Goal: Task Accomplishment & Management: Manage account settings

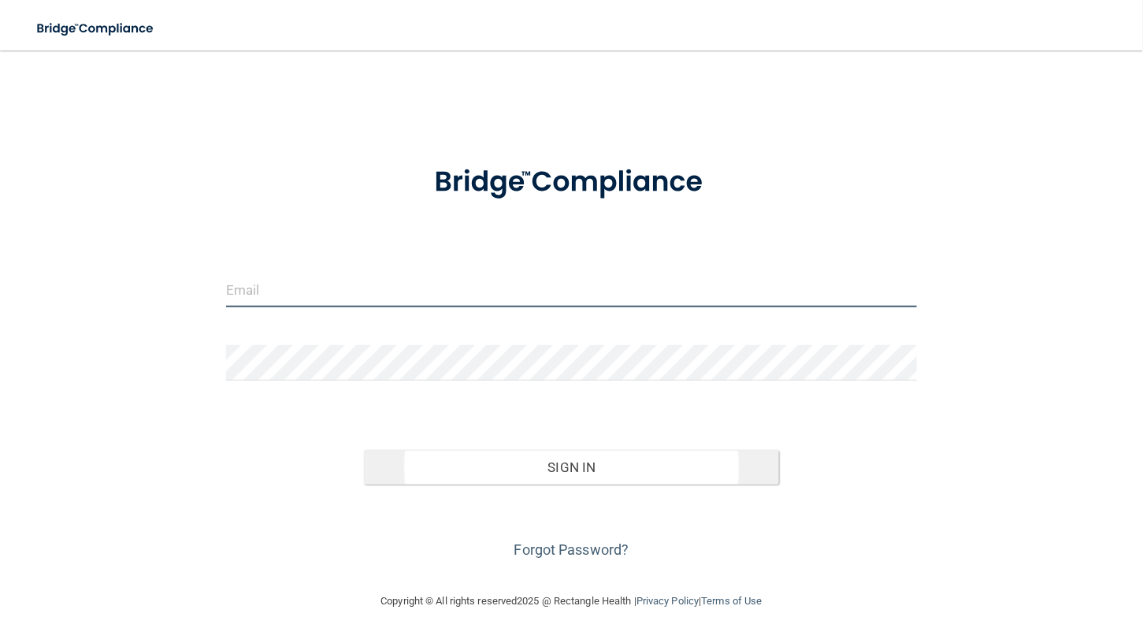
type input "[PERSON_NAME][EMAIL_ADDRESS][PERSON_NAME][DOMAIN_NAME]"
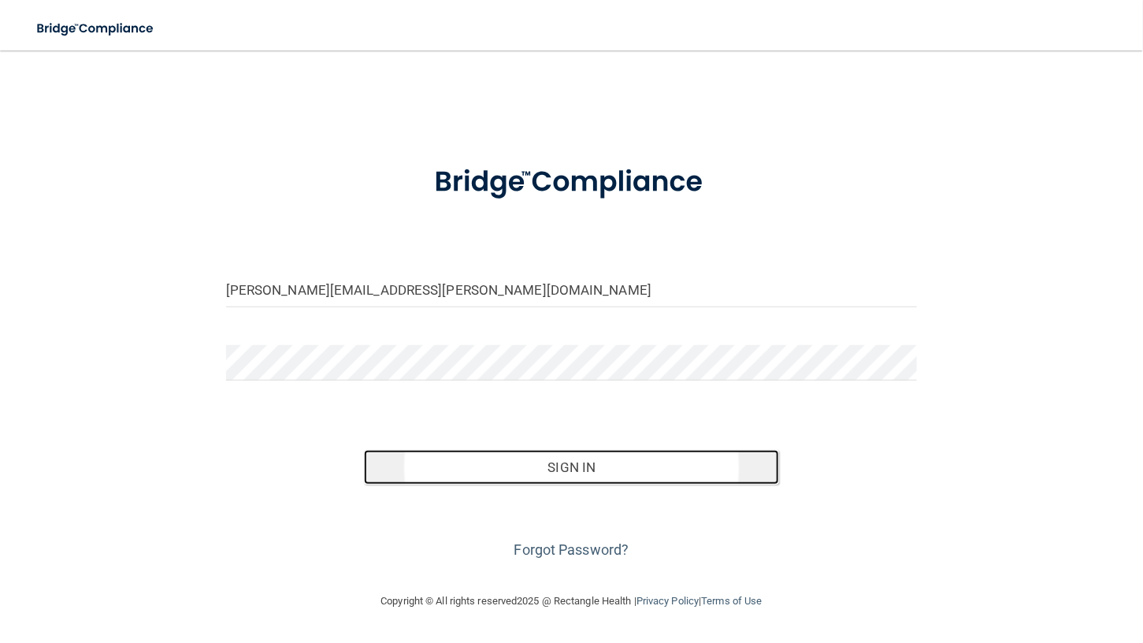
click at [577, 470] on button "Sign In" at bounding box center [571, 467] width 414 height 35
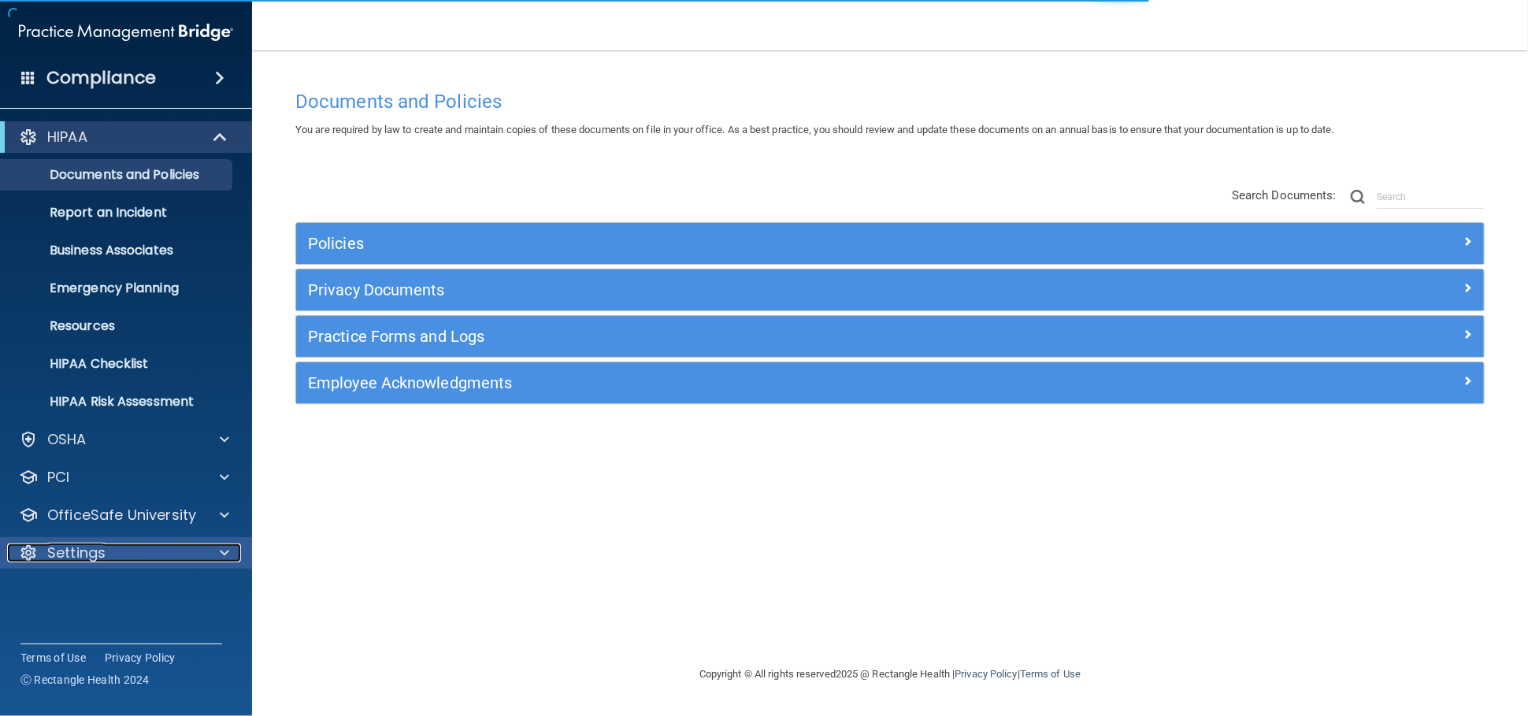
click at [91, 556] on p "Settings" at bounding box center [76, 553] width 58 height 19
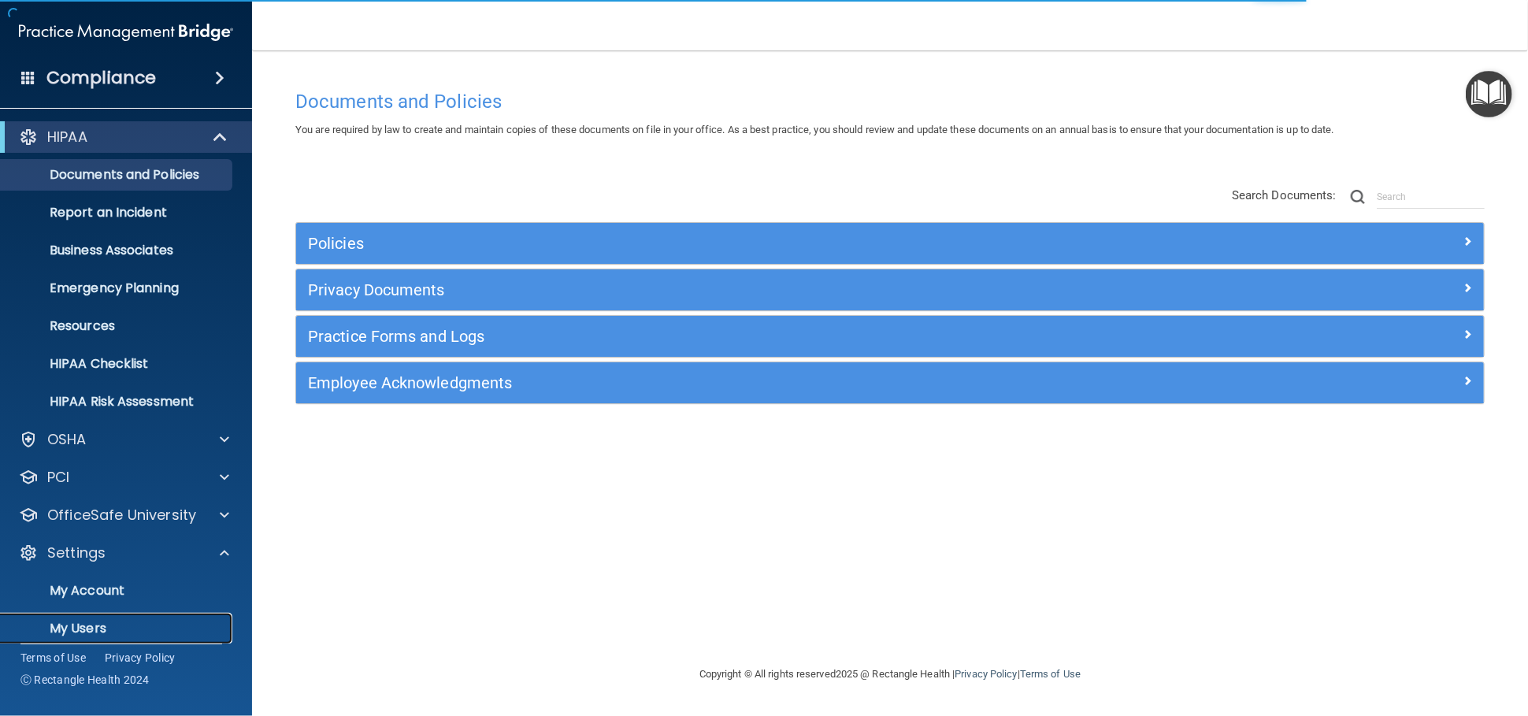
click at [95, 629] on p "My Users" at bounding box center [117, 629] width 215 height 16
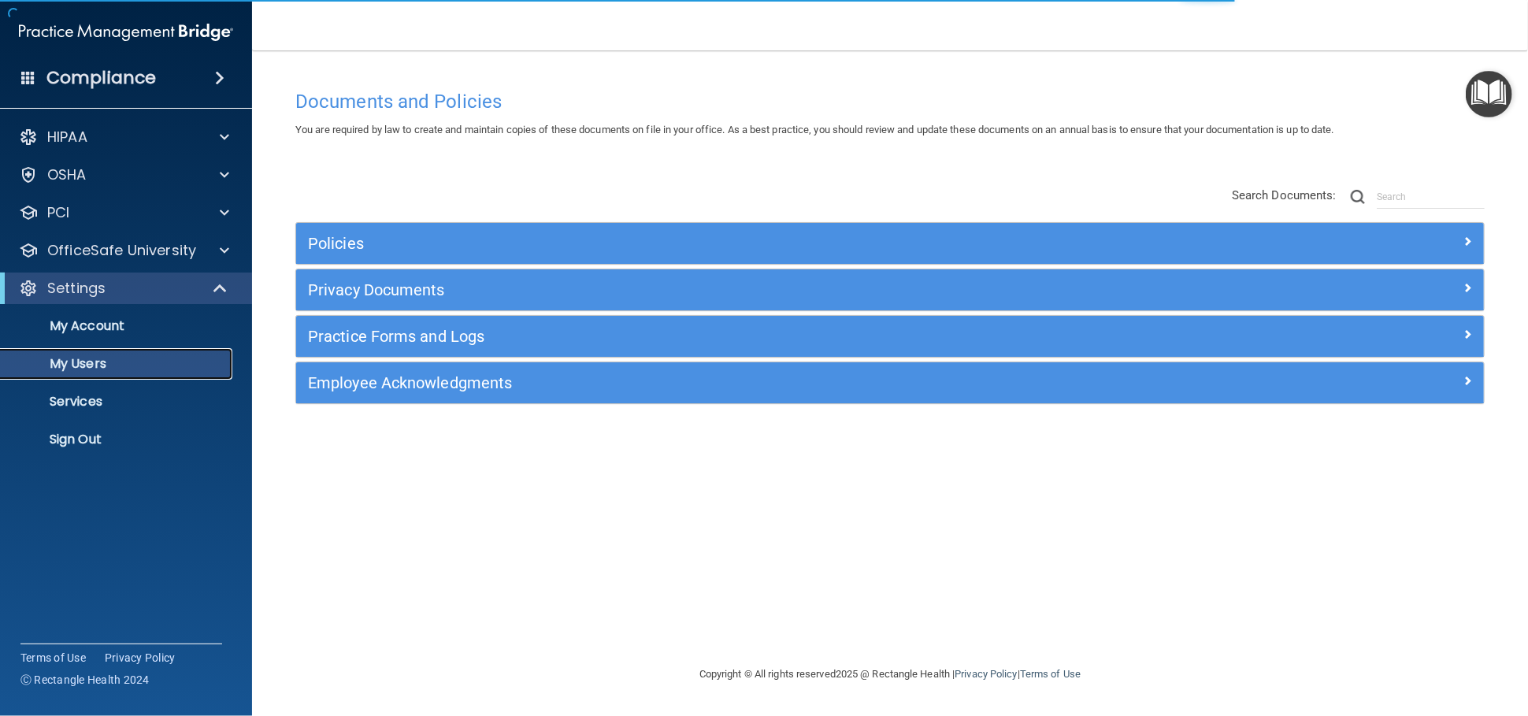
select select "20"
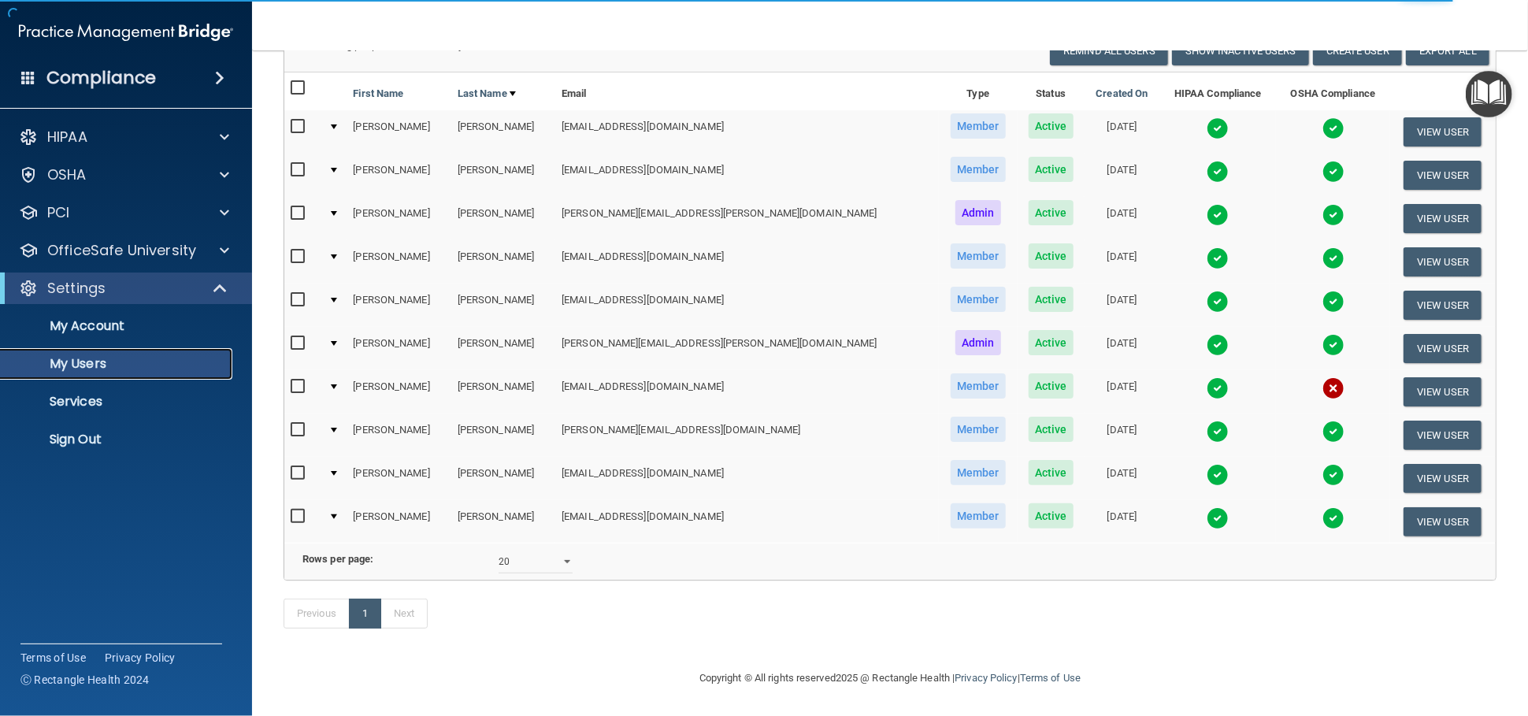
scroll to position [149, 0]
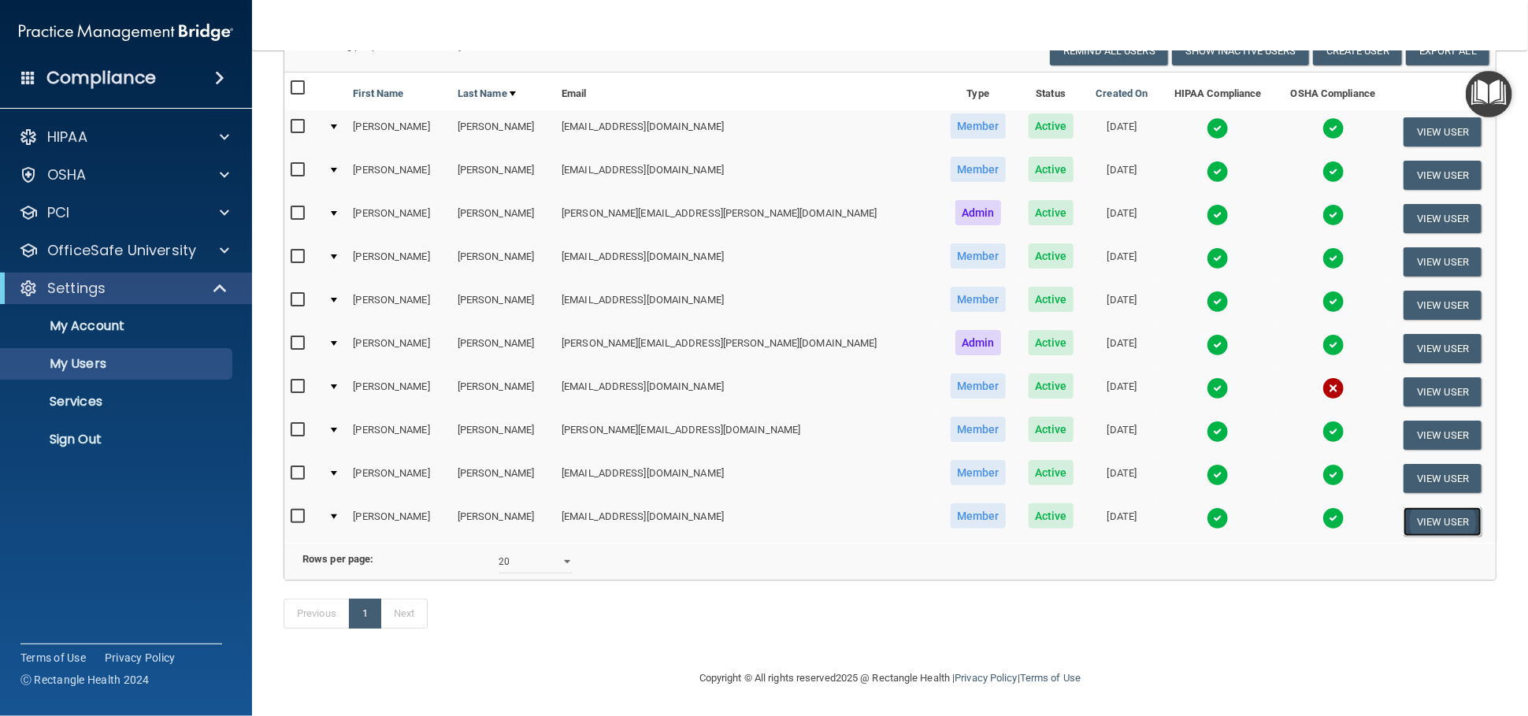
click at [1142, 507] on button "View User" at bounding box center [1443, 521] width 78 height 29
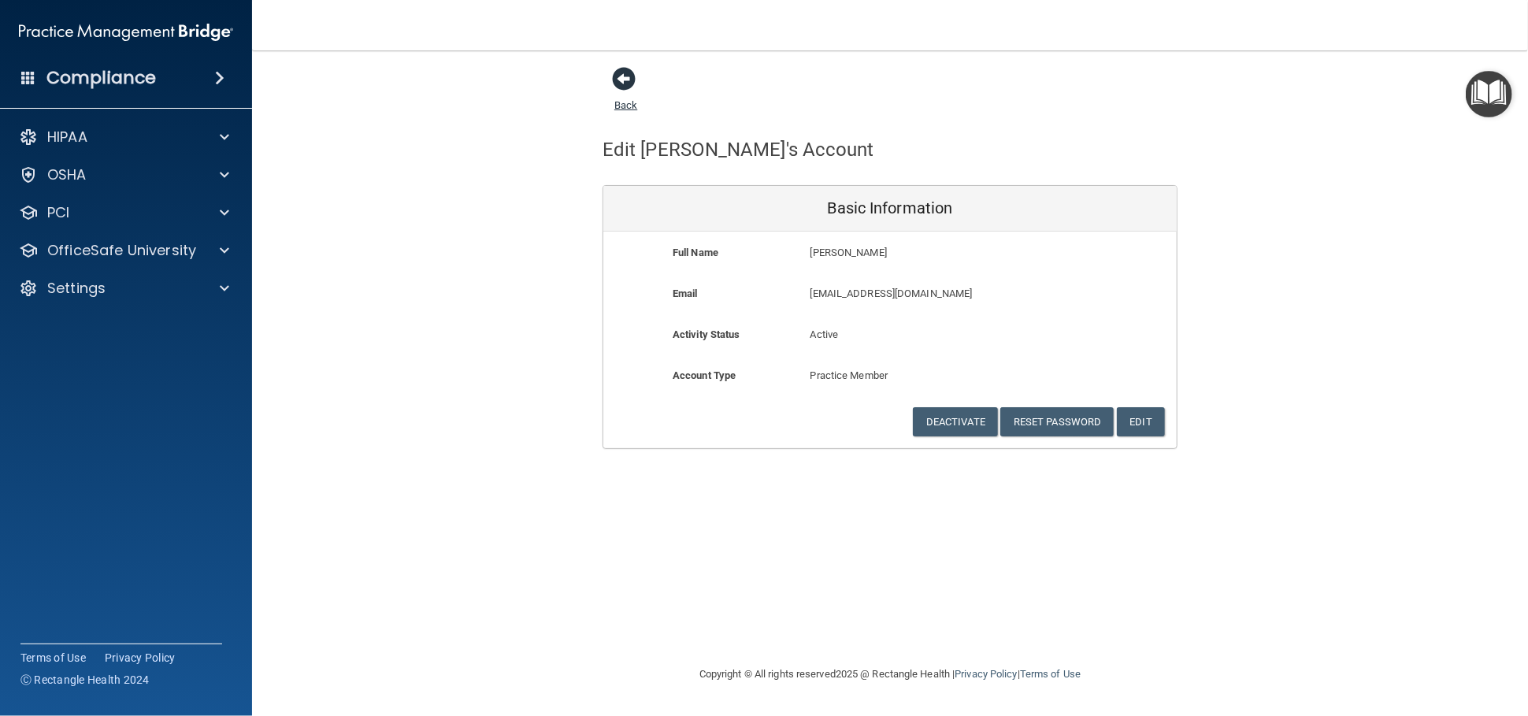
click at [613, 77] on span at bounding box center [624, 79] width 24 height 24
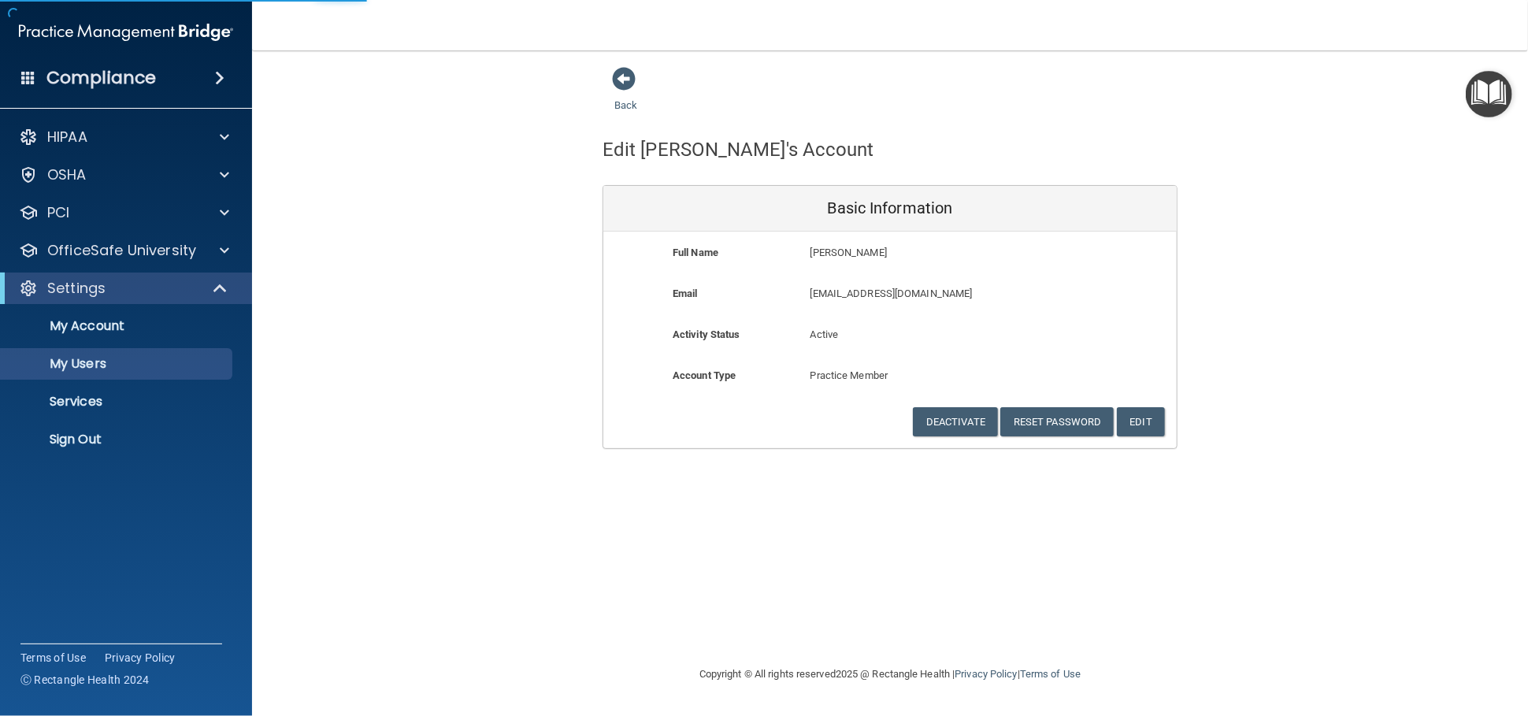
select select "20"
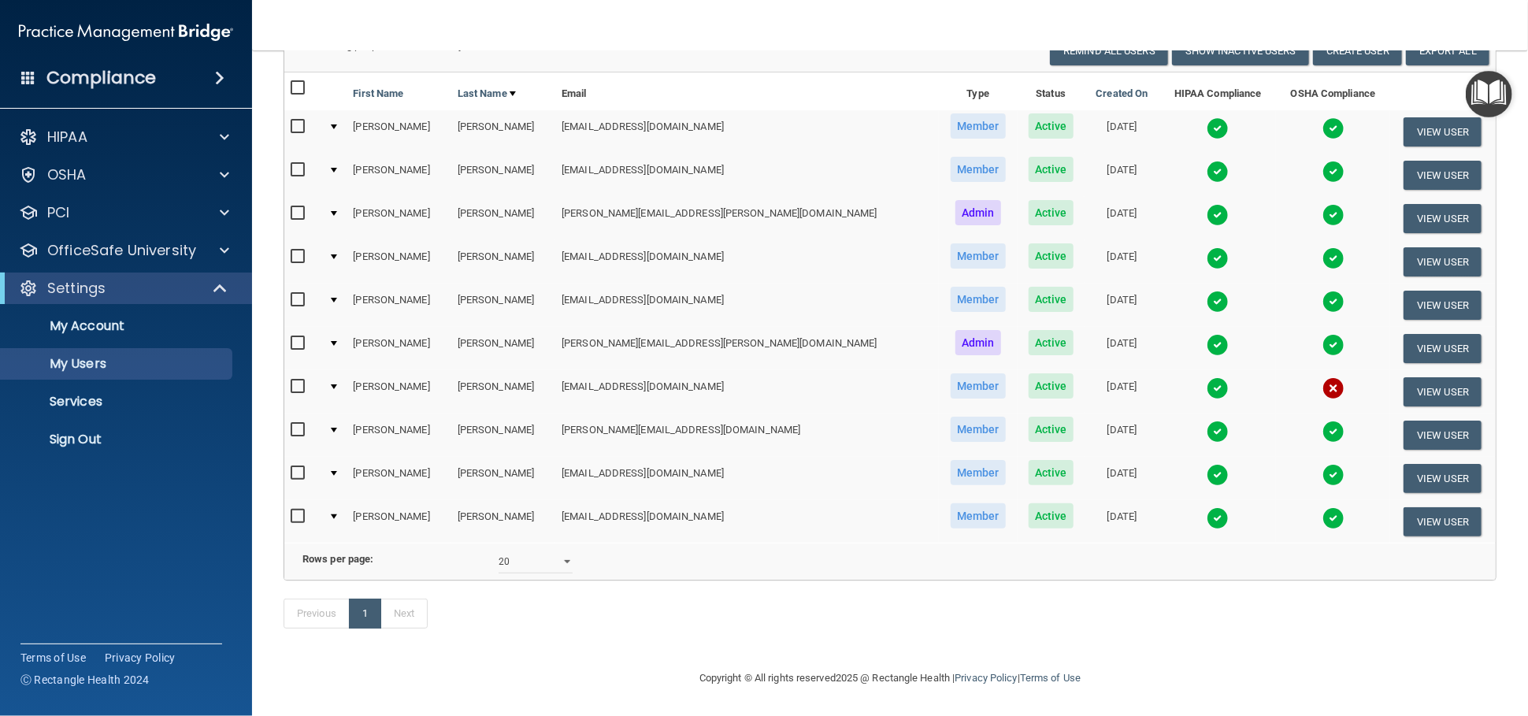
scroll to position [149, 0]
click at [562, 551] on select "10 20 30 40 all" at bounding box center [536, 562] width 74 height 24
click at [1142, 377] on button "View User" at bounding box center [1443, 391] width 78 height 29
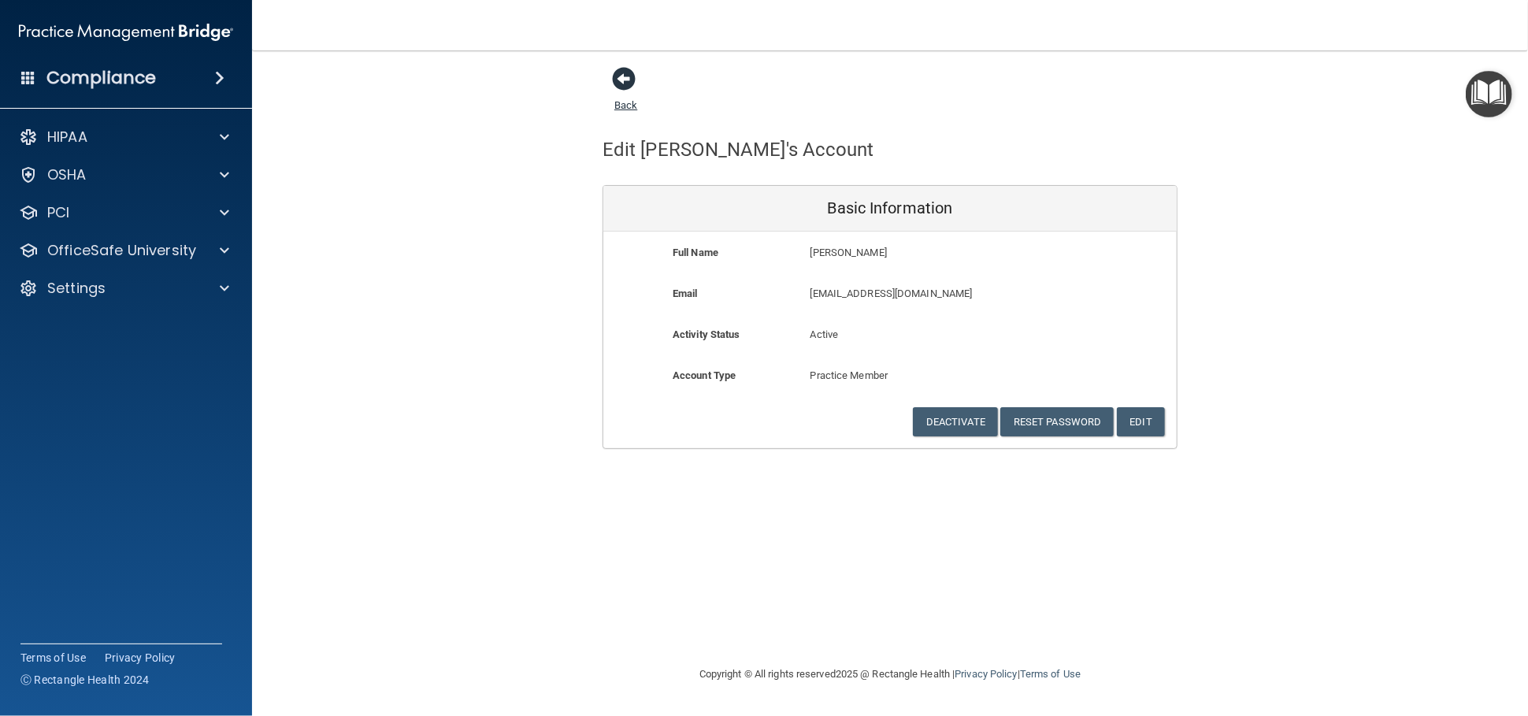
click at [627, 84] on span at bounding box center [624, 79] width 24 height 24
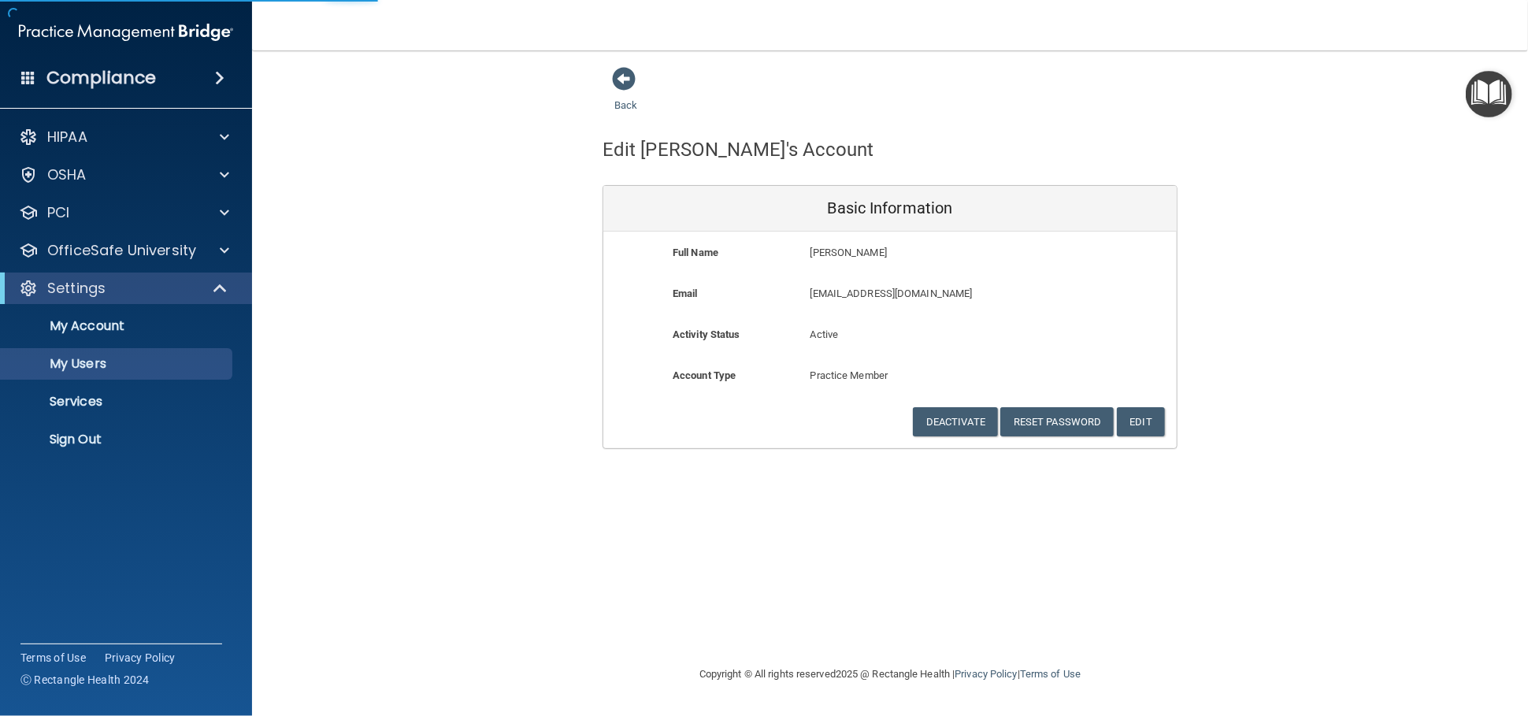
select select "20"
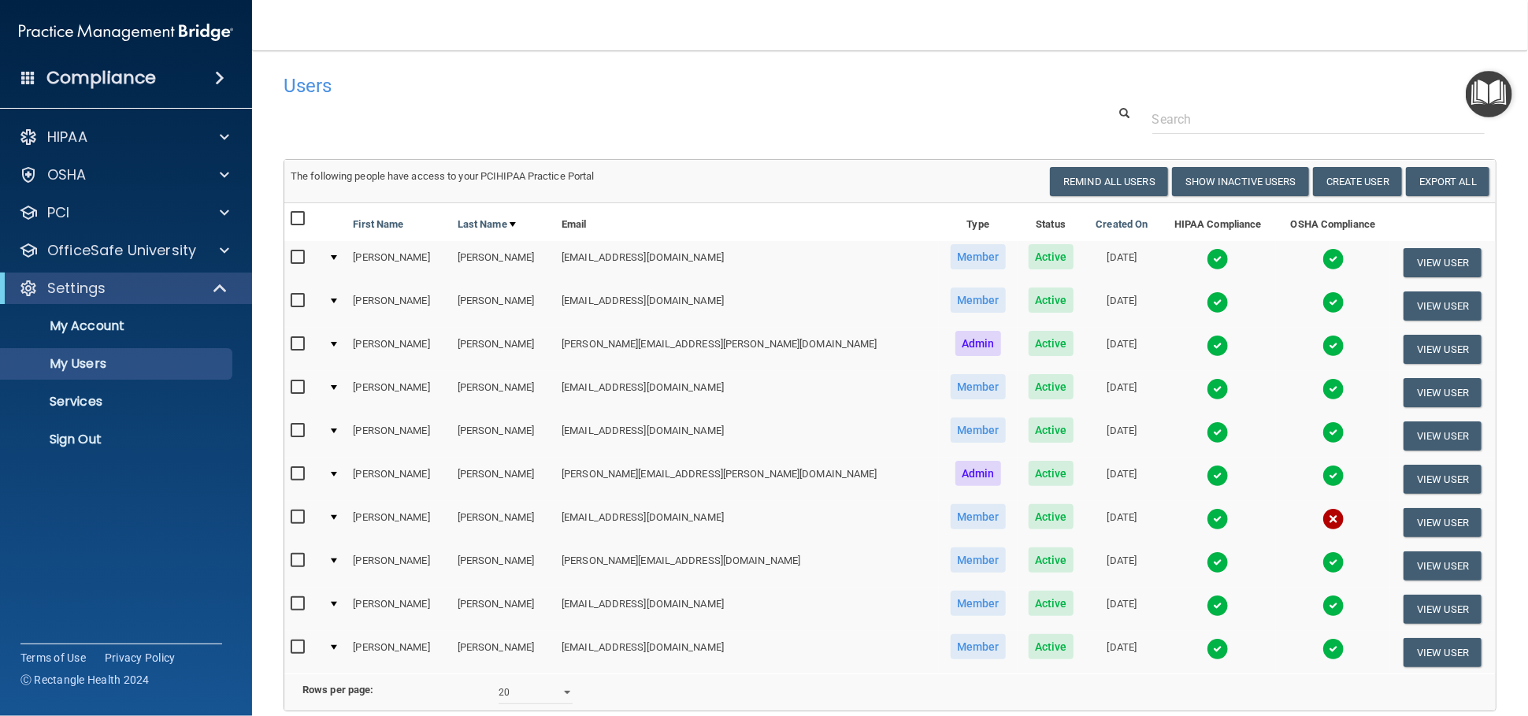
click at [299, 513] on input "checkbox" at bounding box center [300, 517] width 18 height 13
checkbox input "true"
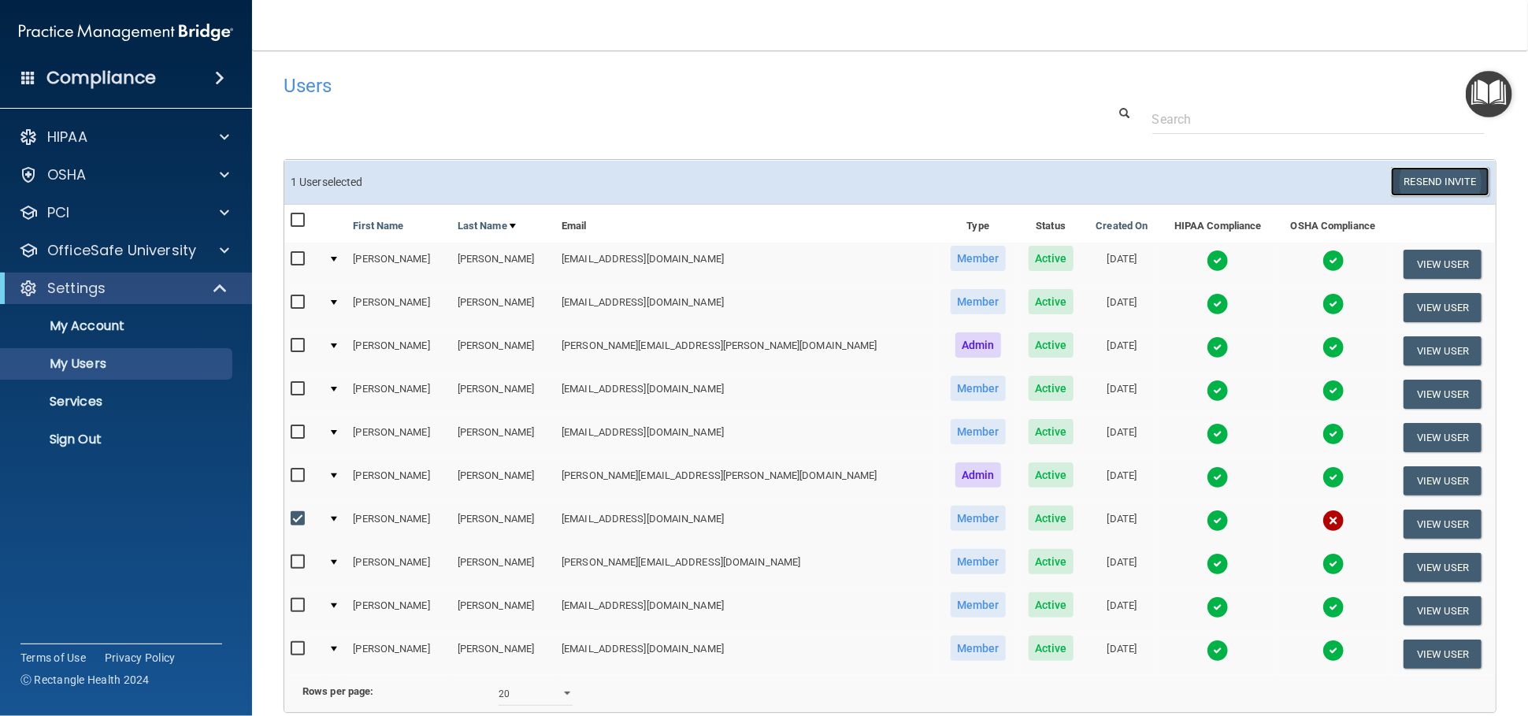
click at [1142, 183] on button "Resend Invite" at bounding box center [1440, 181] width 98 height 29
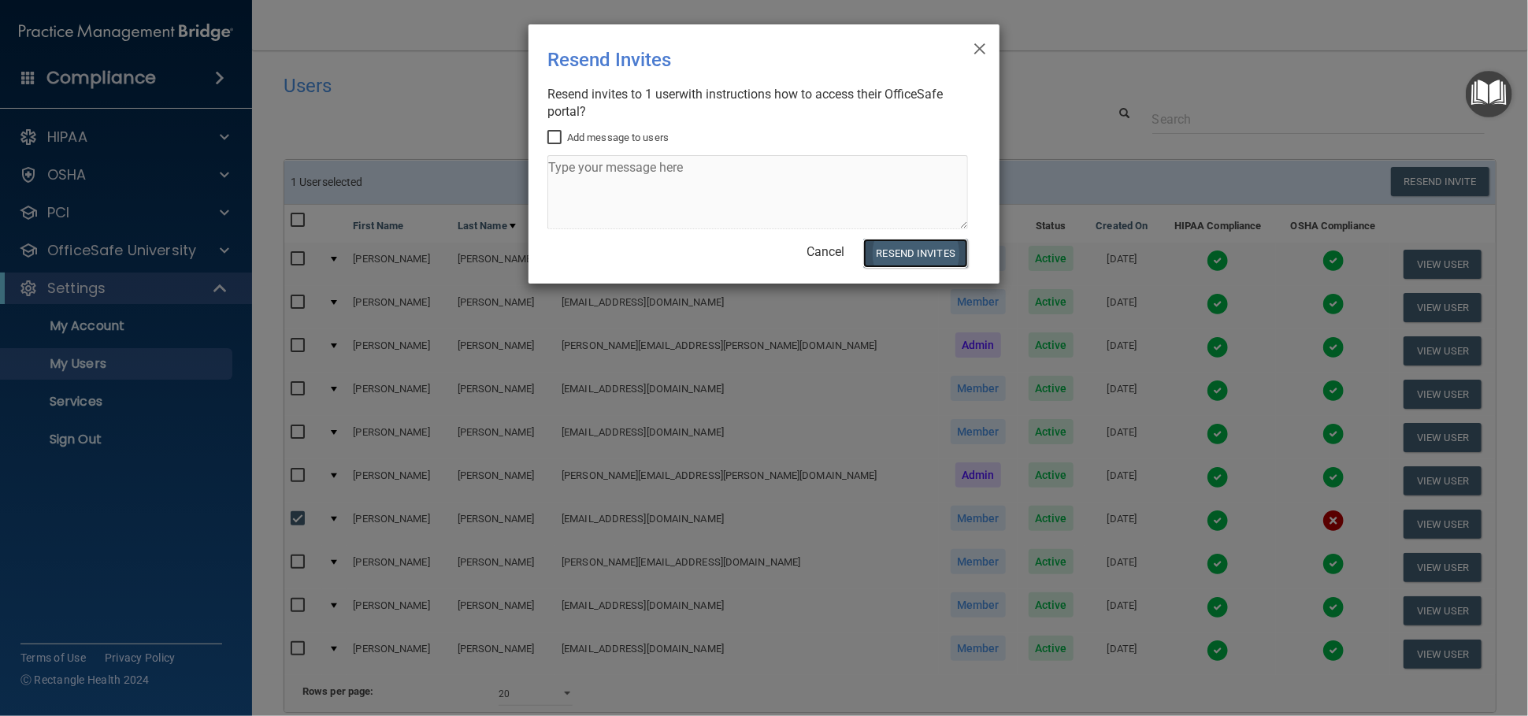
click at [924, 257] on button "Resend Invites" at bounding box center [915, 253] width 105 height 29
click at [979, 54] on span "×" at bounding box center [980, 47] width 14 height 32
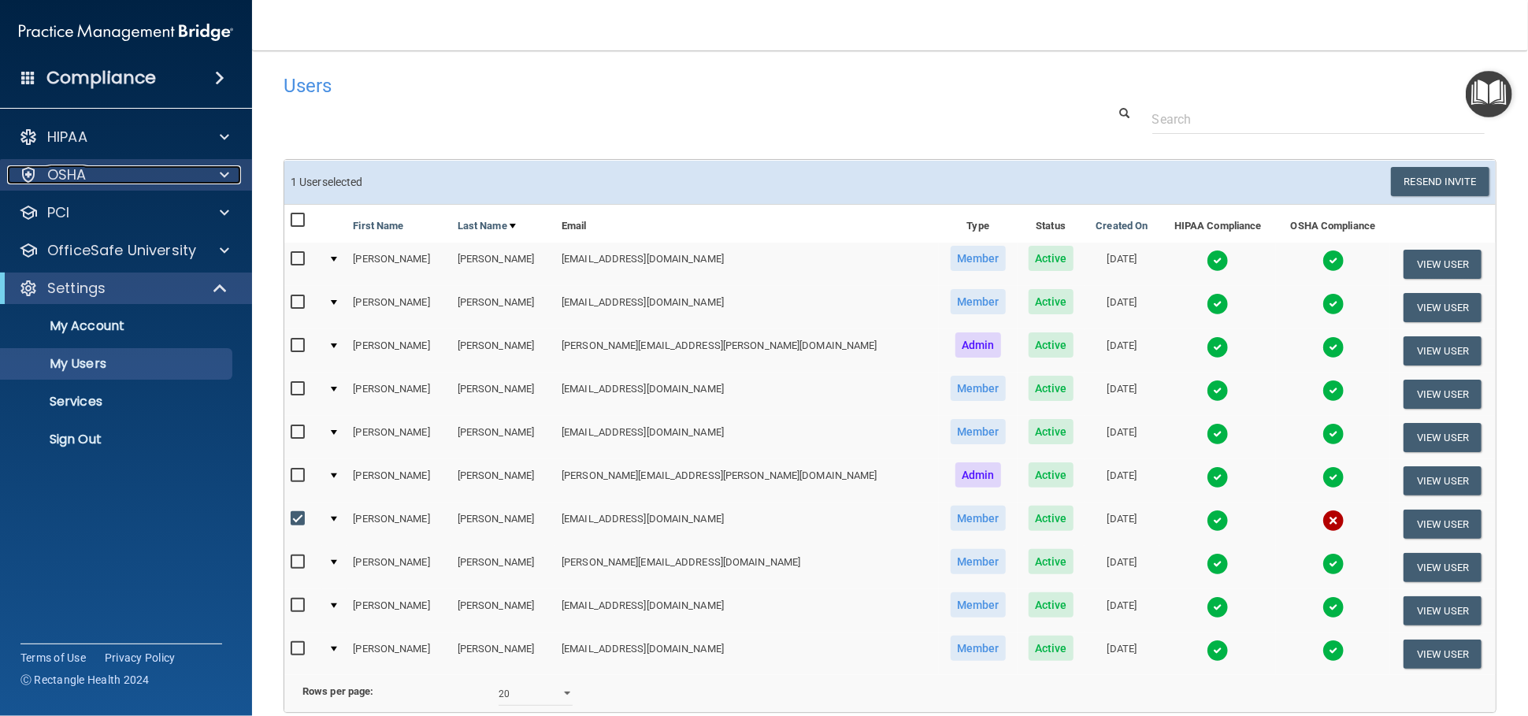
click at [171, 173] on div "OSHA" at bounding box center [104, 174] width 195 height 19
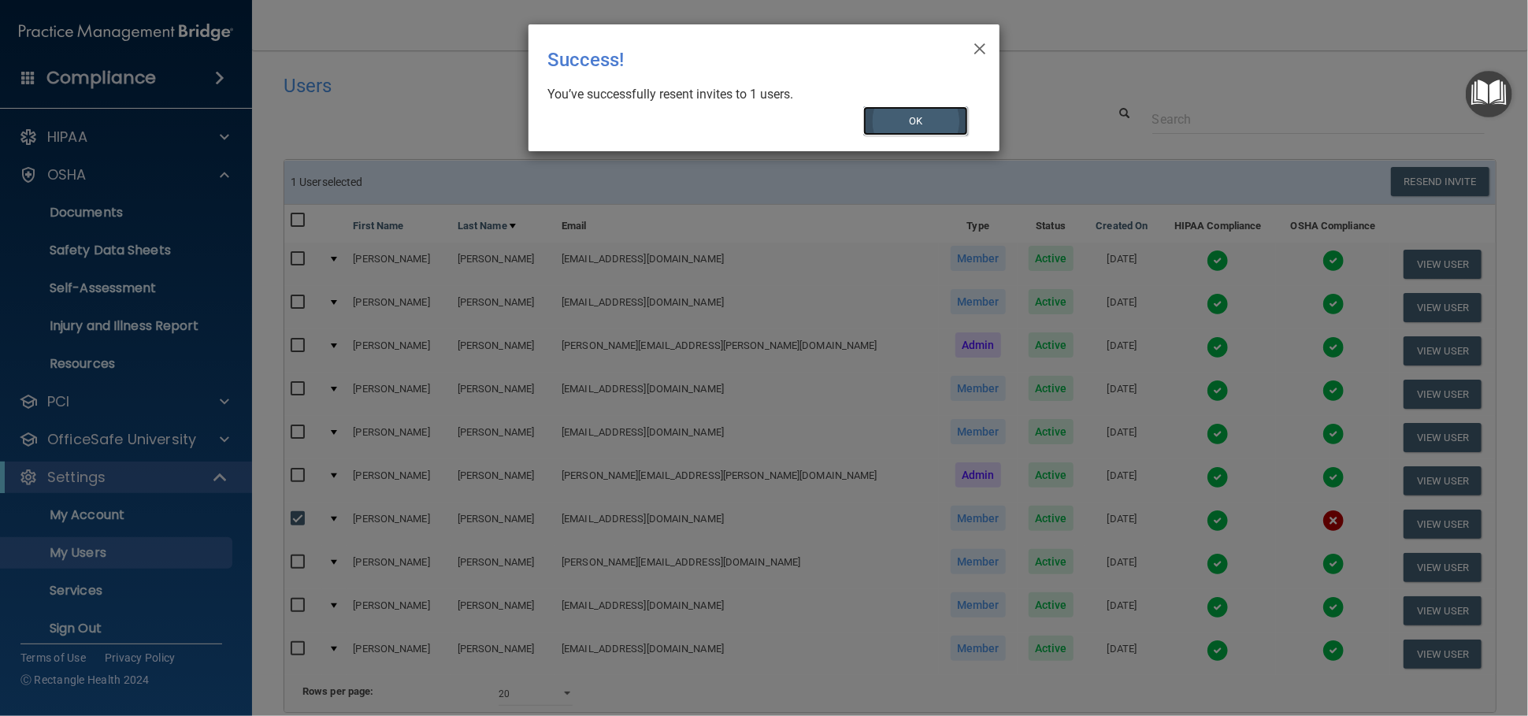
click at [927, 117] on button "OK" at bounding box center [916, 120] width 106 height 29
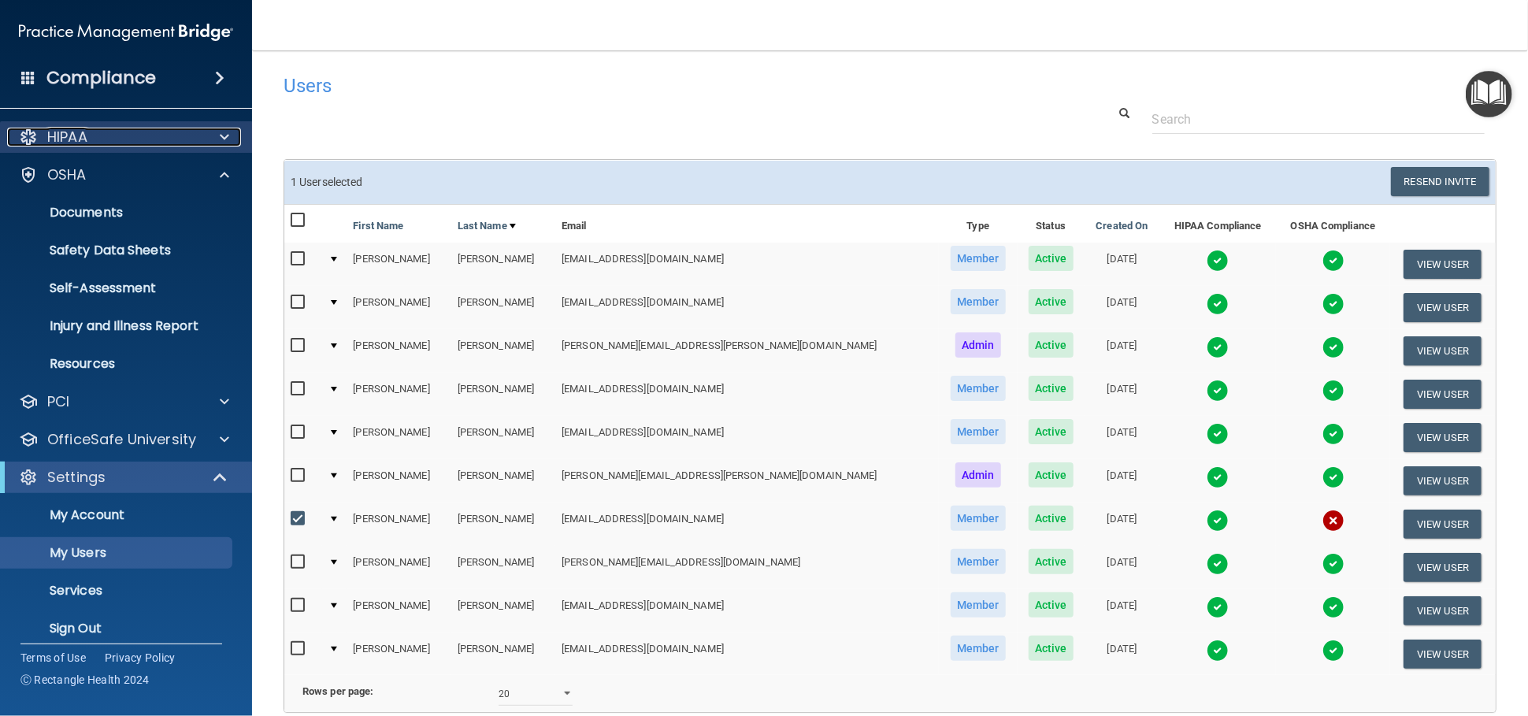
click at [206, 135] on div at bounding box center [221, 137] width 39 height 19
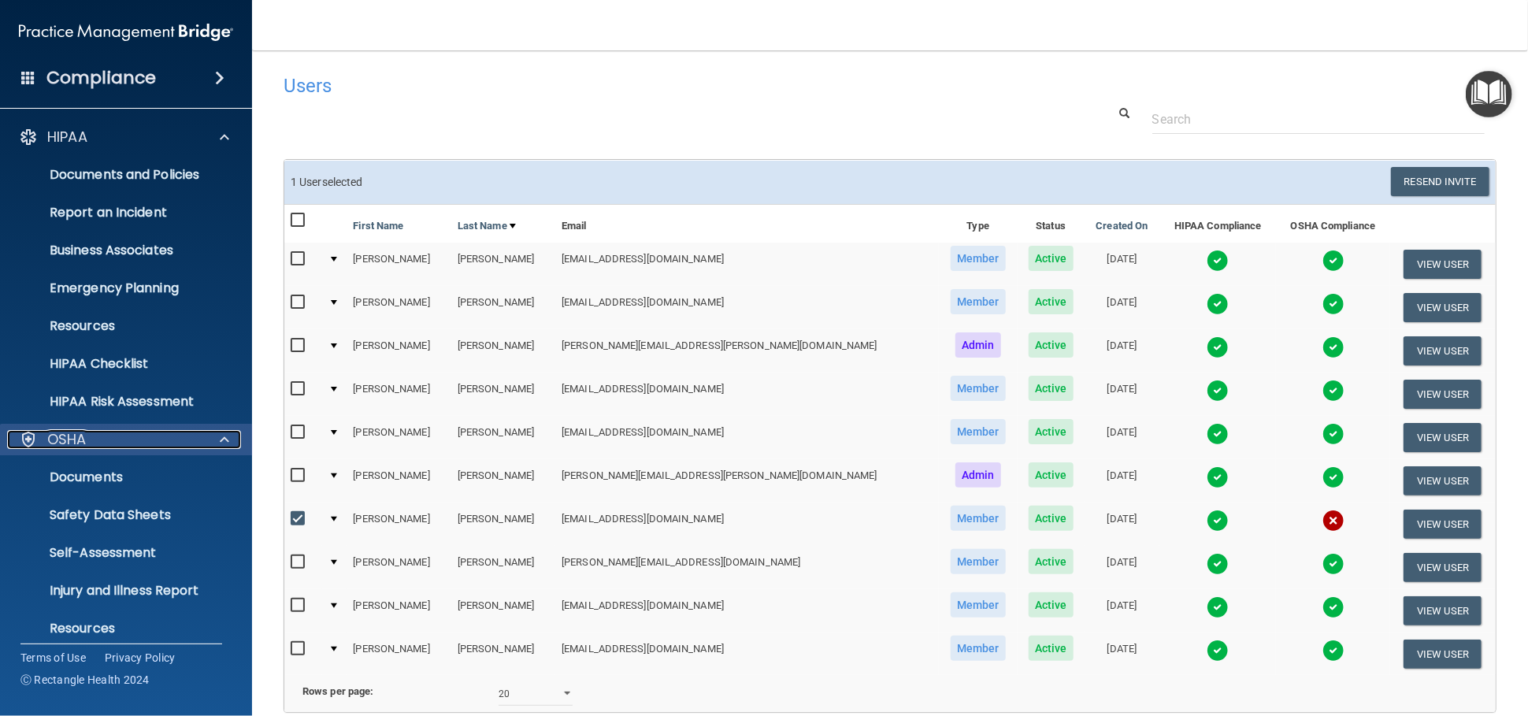
click at [154, 435] on div "OSHA" at bounding box center [104, 439] width 195 height 19
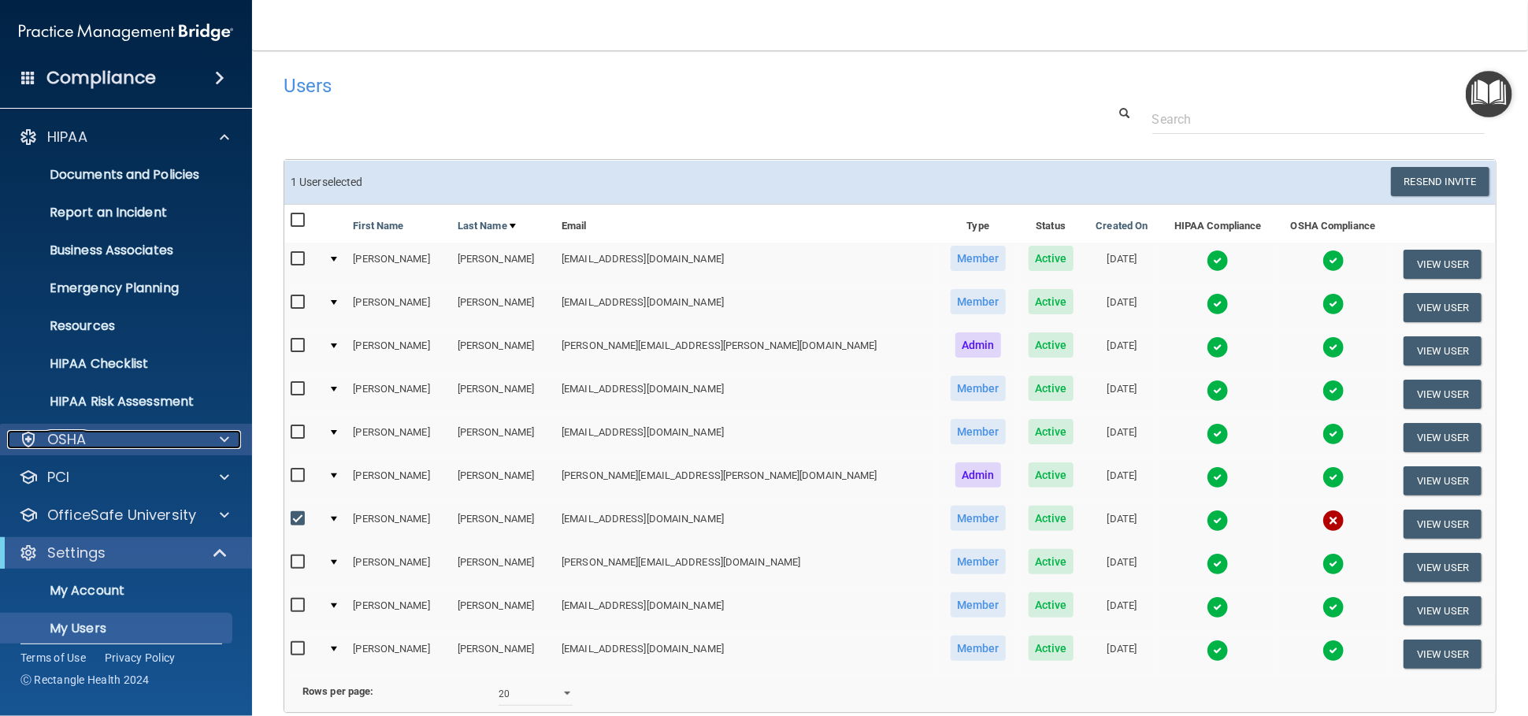
click at [227, 446] on span at bounding box center [224, 439] width 9 height 19
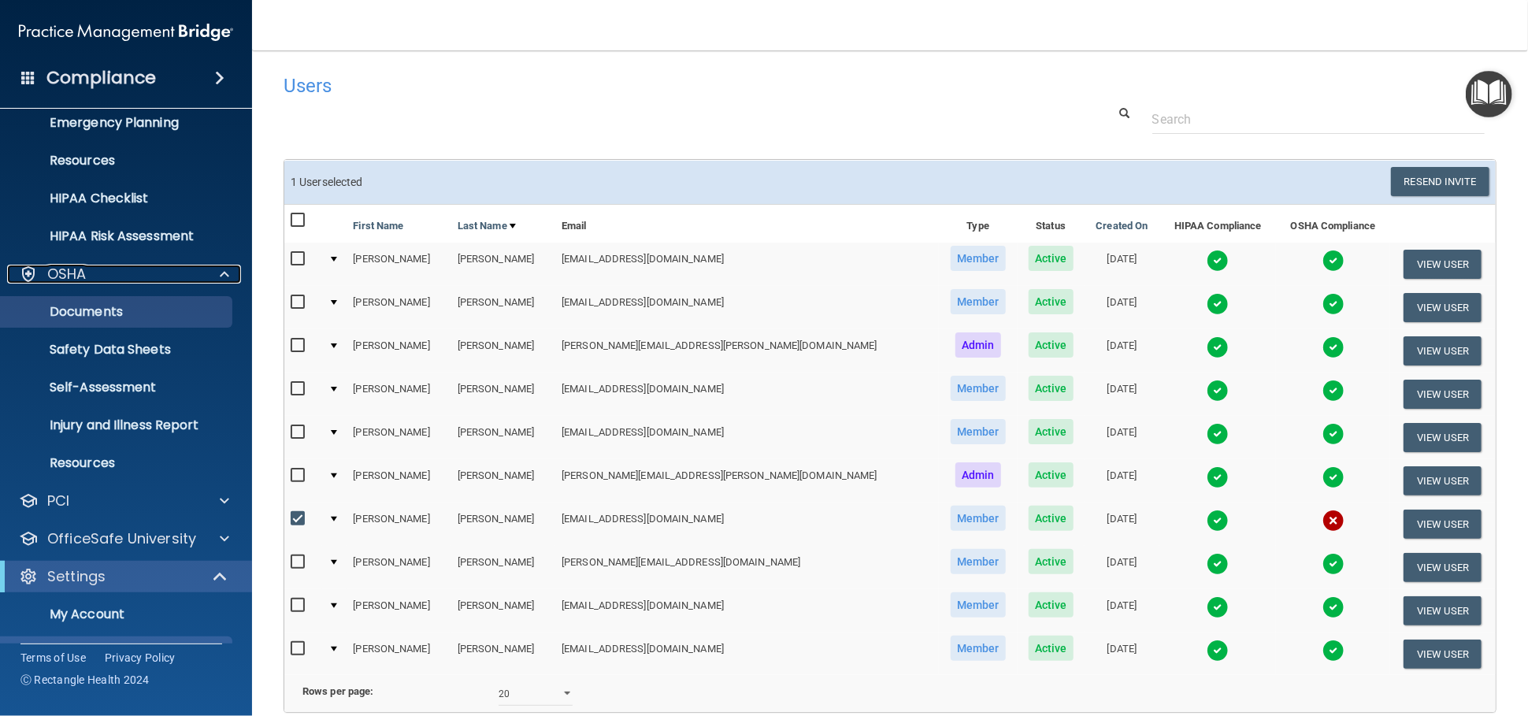
scroll to position [175, 0]
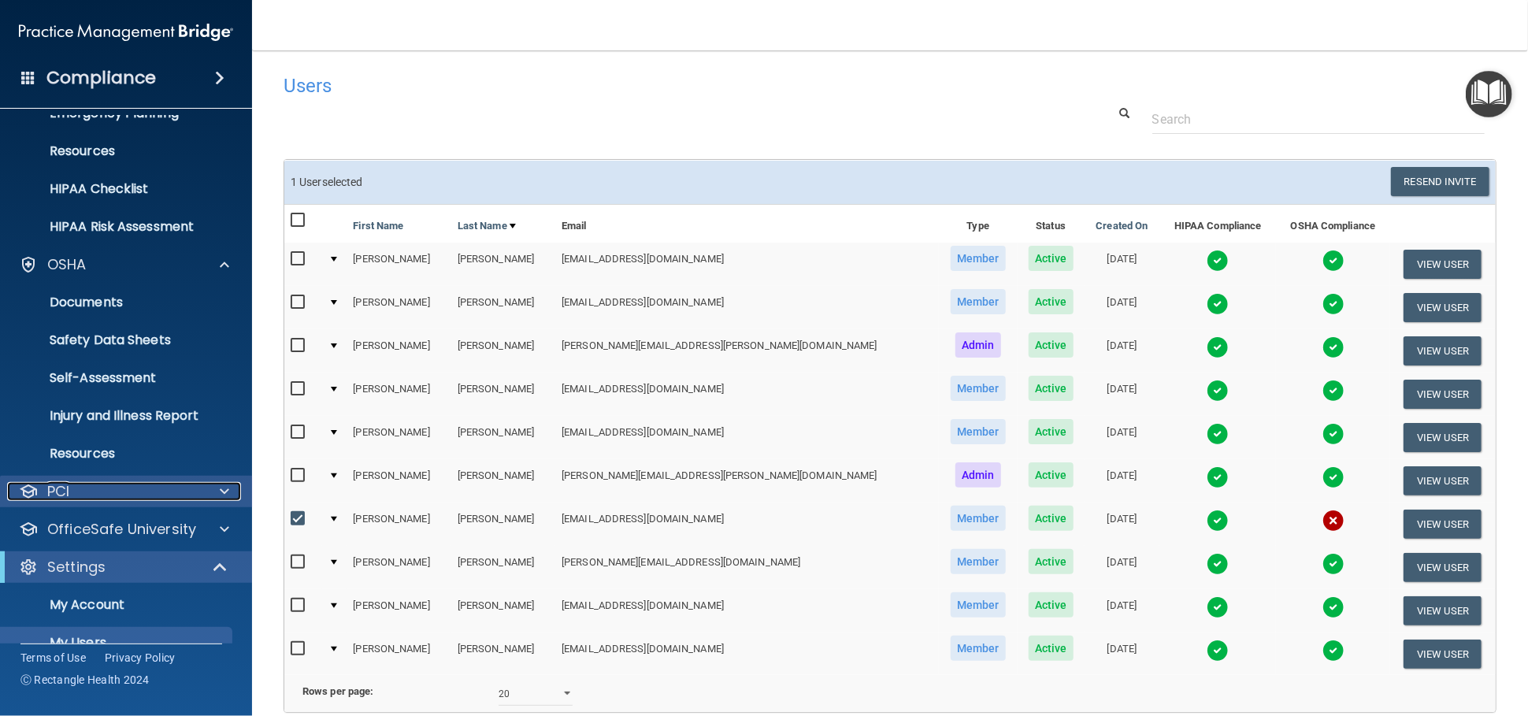
click at [220, 490] on span at bounding box center [224, 491] width 9 height 19
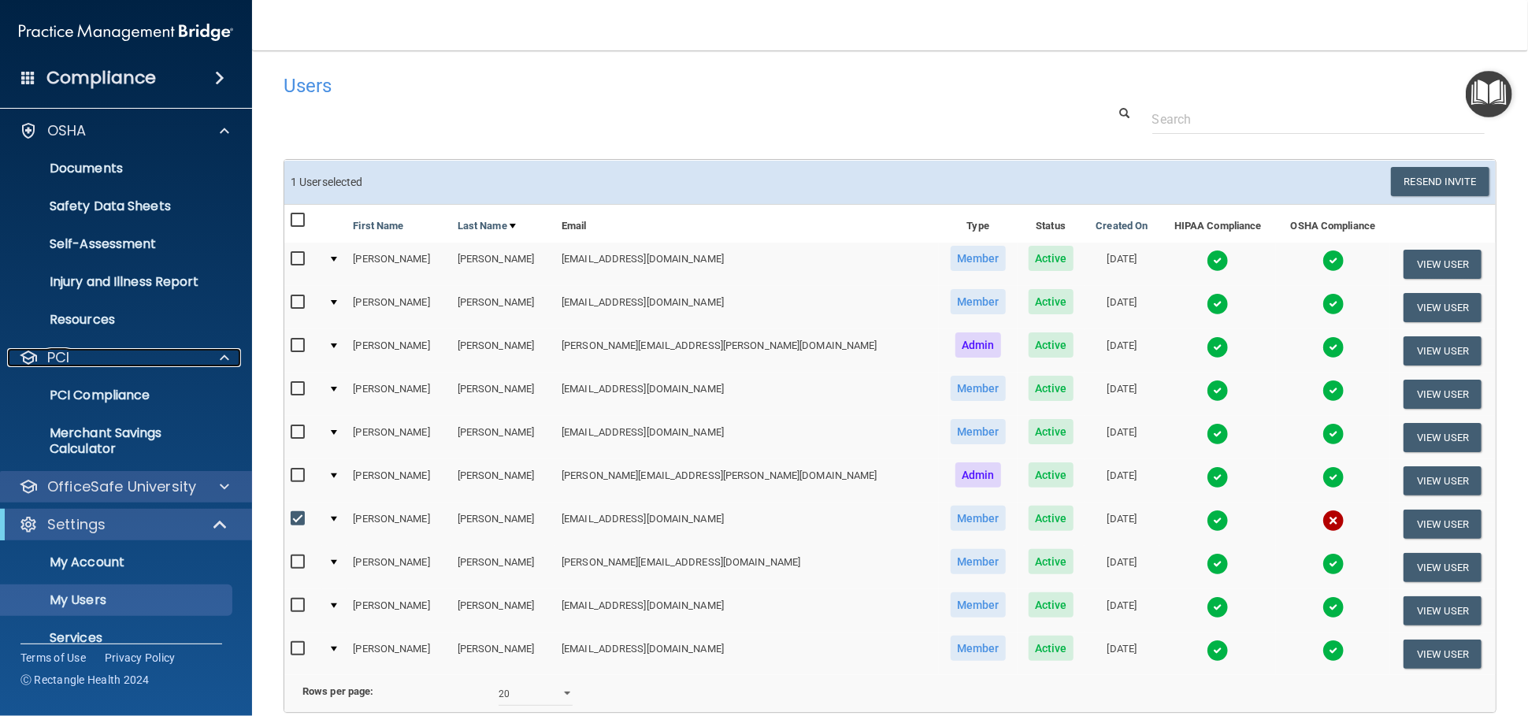
scroll to position [350, 0]
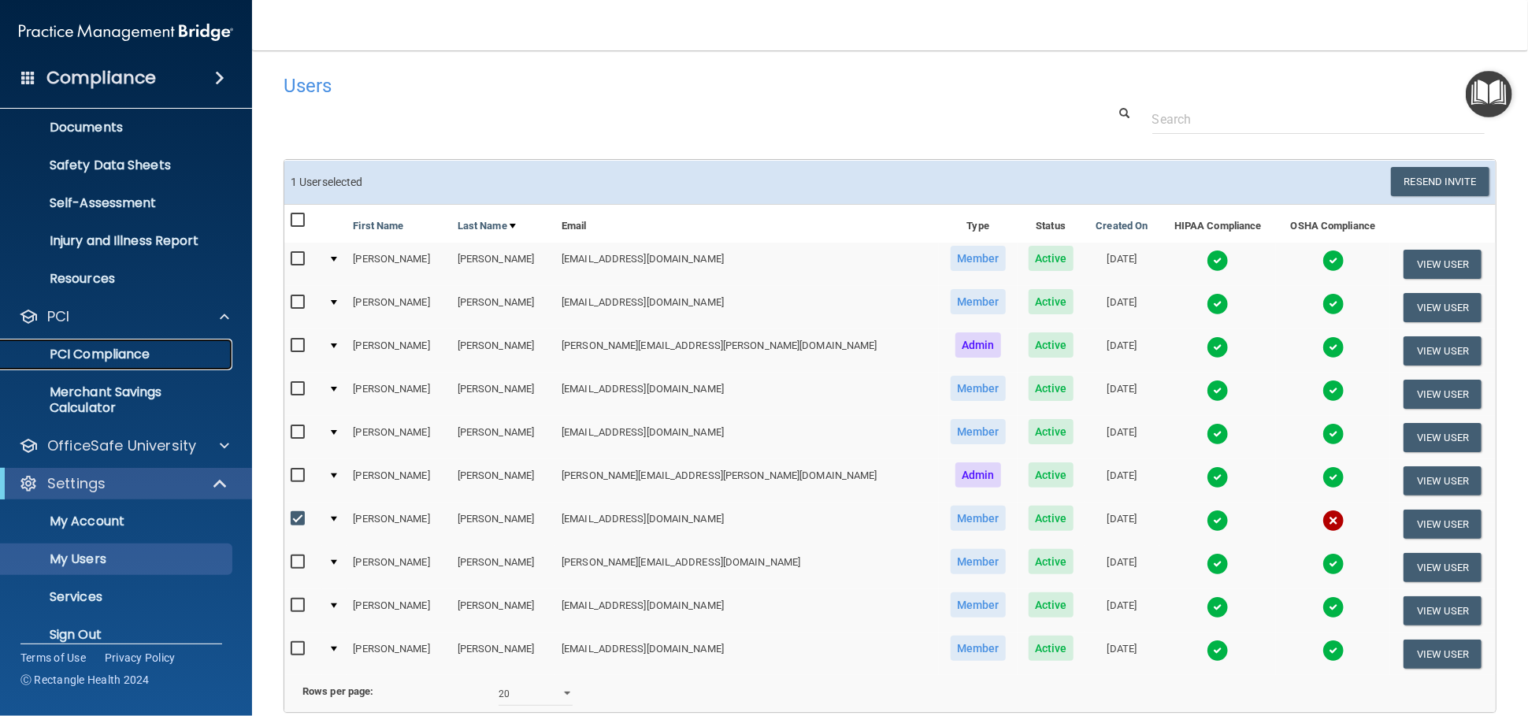
click at [124, 358] on p "PCI Compliance" at bounding box center [117, 355] width 215 height 16
click at [225, 437] on span at bounding box center [224, 445] width 9 height 19
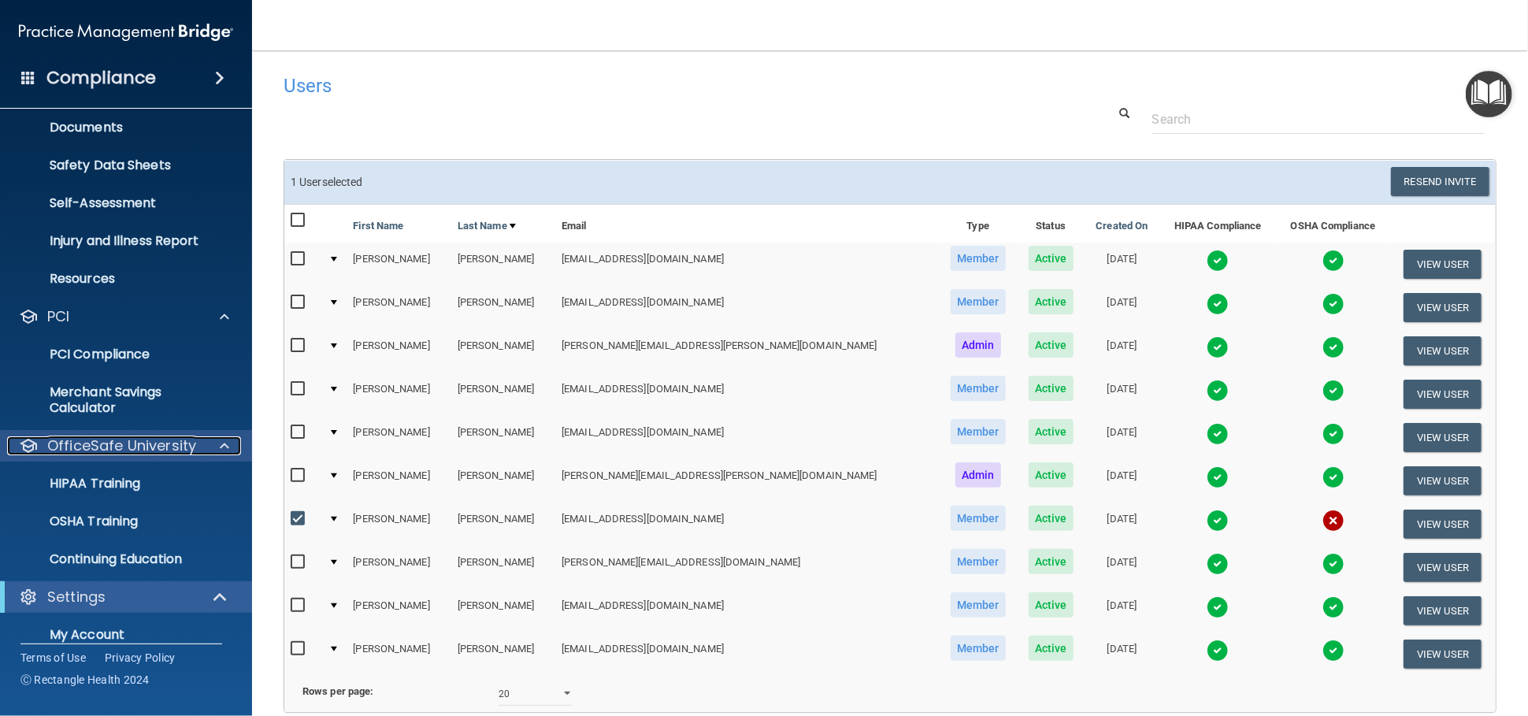
scroll to position [437, 0]
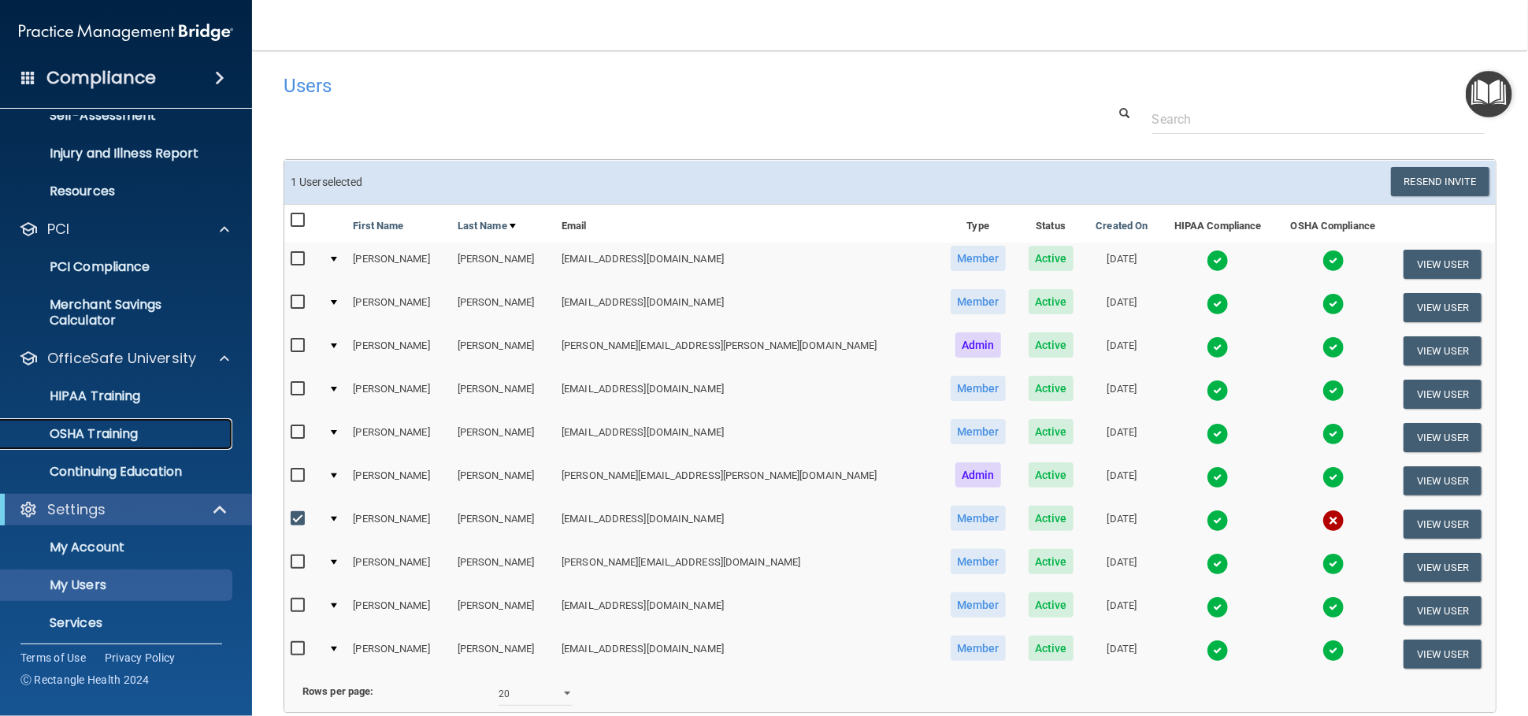
click at [118, 429] on p "OSHA Training" at bounding box center [74, 434] width 128 height 16
